Goal: Find specific page/section: Find specific page/section

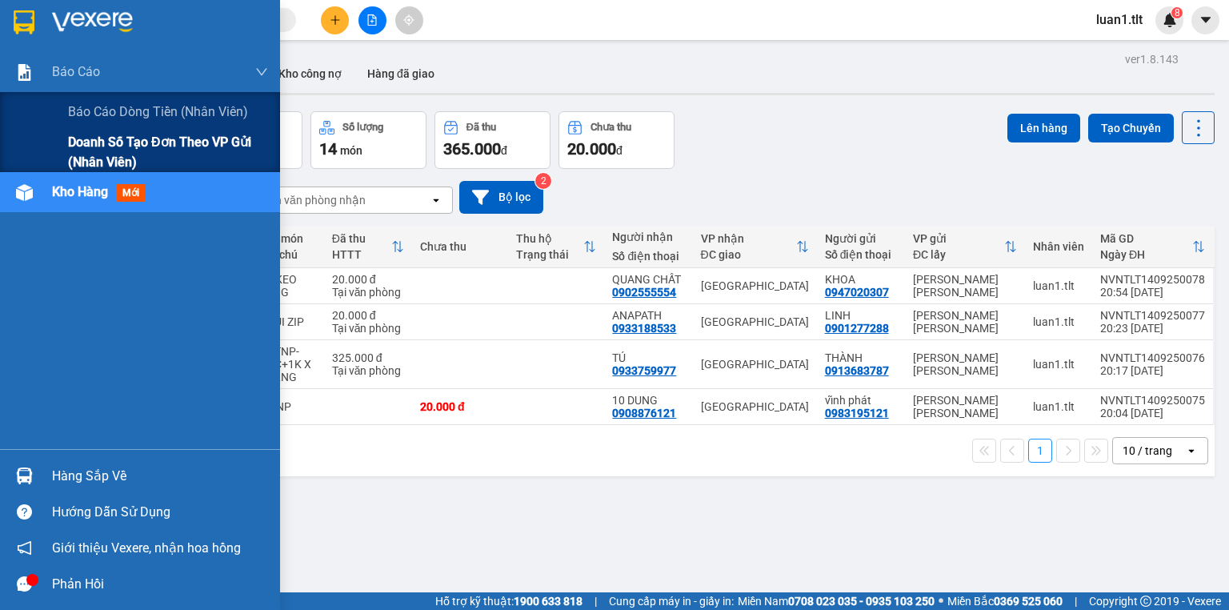
click at [122, 109] on span "Báo cáo dòng tiền (Nhân Viên)" at bounding box center [158, 112] width 180 height 20
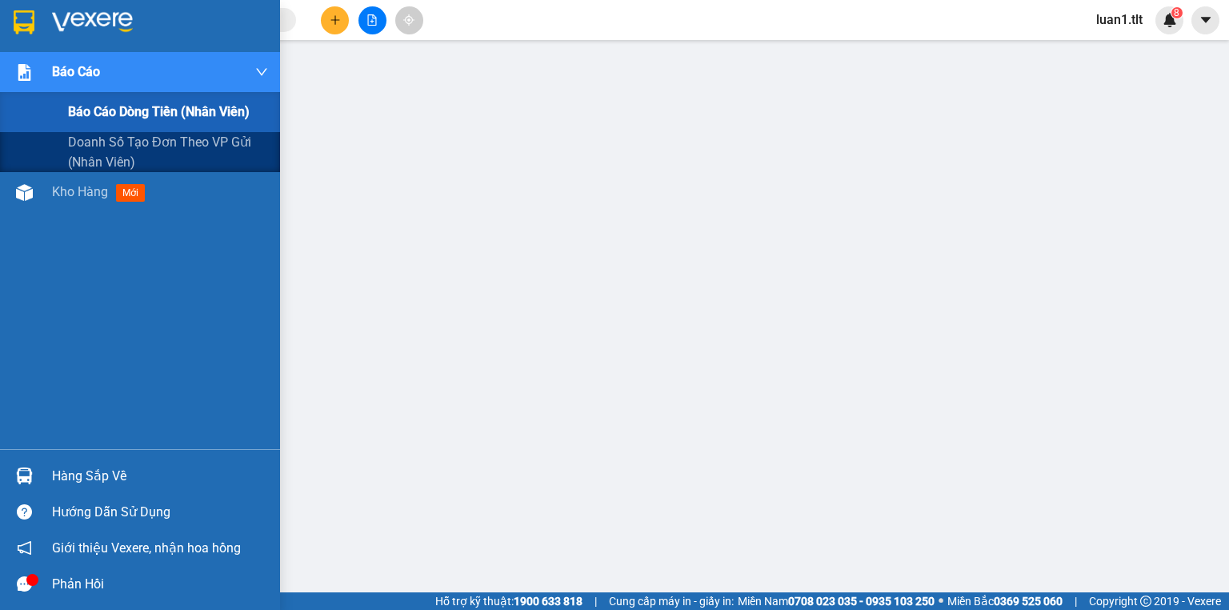
click at [30, 122] on div "Báo cáo dòng tiền (Nhân Viên)" at bounding box center [140, 112] width 280 height 40
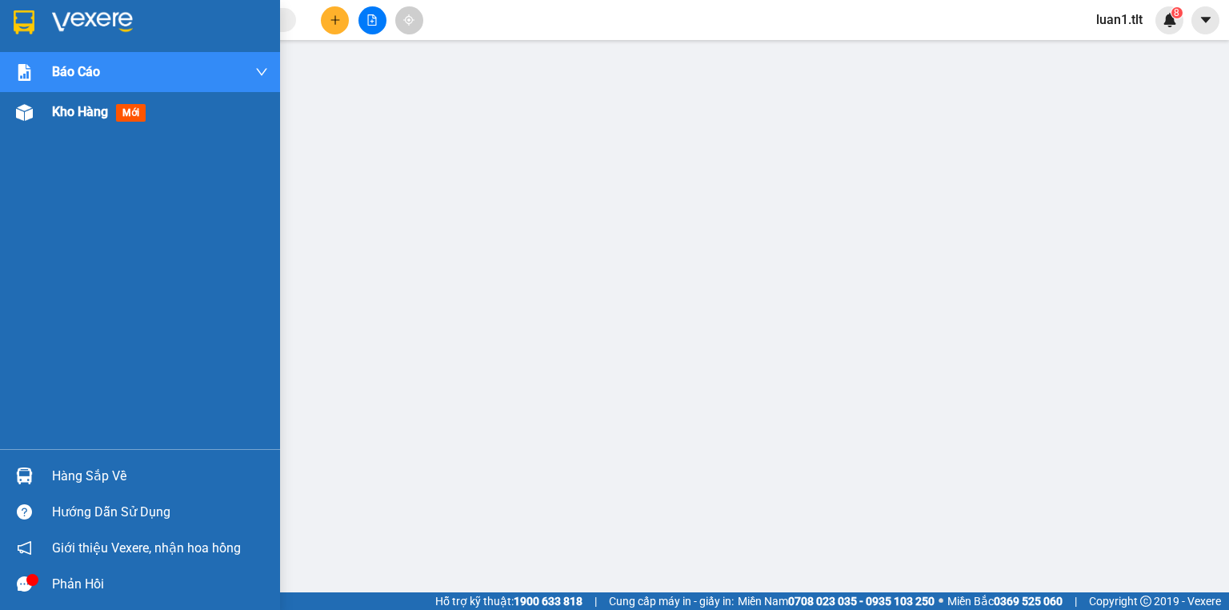
drag, startPoint x: 74, startPoint y: 166, endPoint x: 88, endPoint y: 107, distance: 60.7
click at [77, 158] on div "Báo cáo Báo cáo dòng tiền (Nhân Viên) Doanh số tạo đơn theo VP gửi (nhân viên) …" at bounding box center [140, 250] width 280 height 397
click at [88, 107] on span "Kho hàng" at bounding box center [80, 111] width 56 height 15
